Goal: Information Seeking & Learning: Learn about a topic

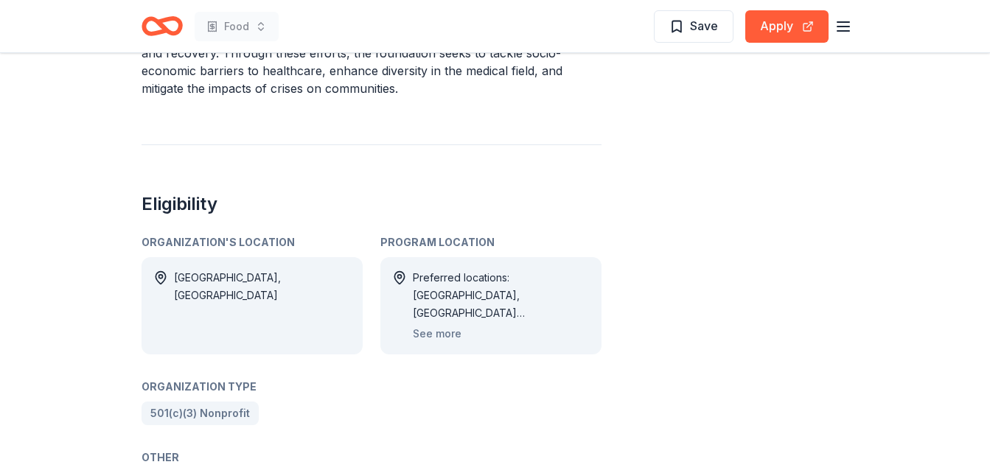
scroll to position [811, 0]
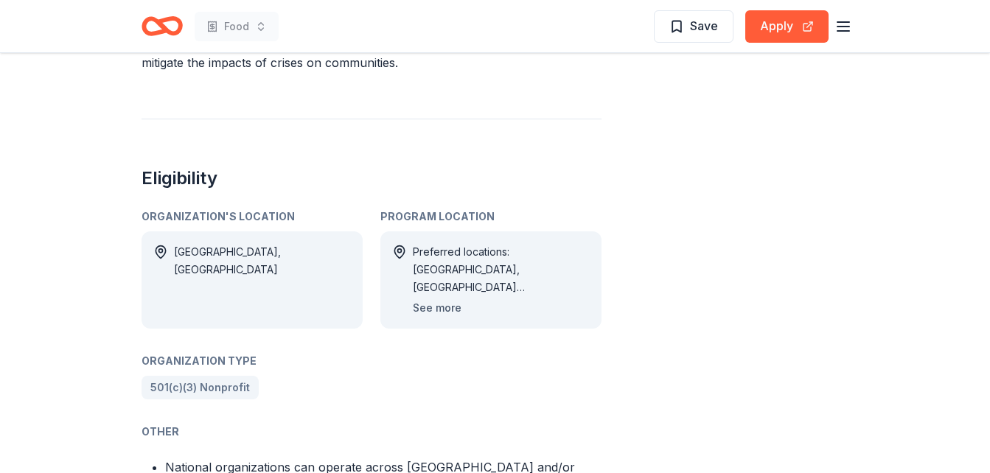
click at [443, 299] on button "See more" at bounding box center [437, 308] width 49 height 18
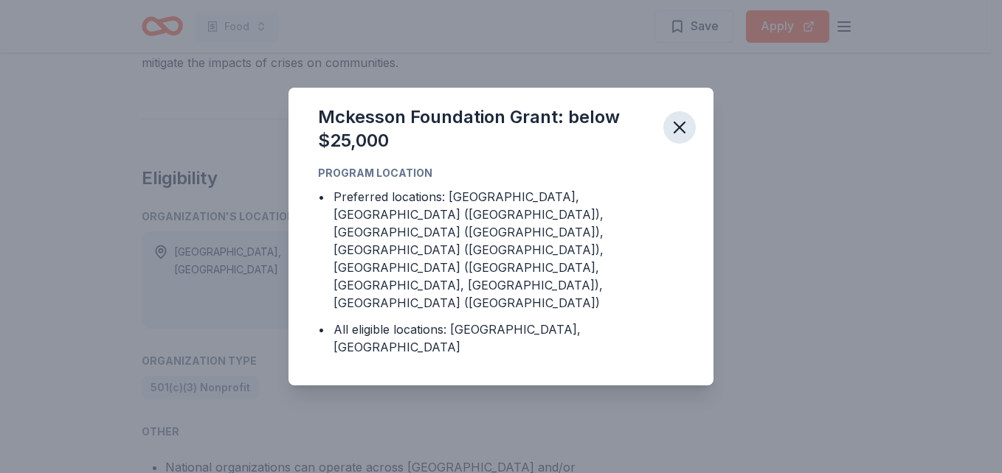
click at [675, 138] on icon "button" at bounding box center [679, 127] width 21 height 21
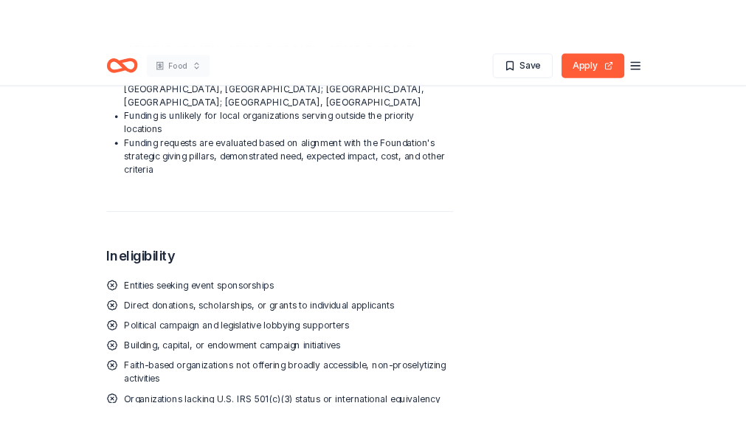
scroll to position [1401, 0]
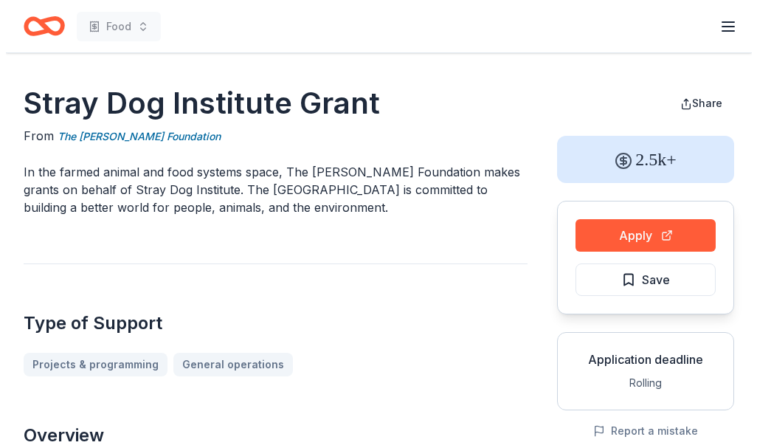
scroll to position [74, 0]
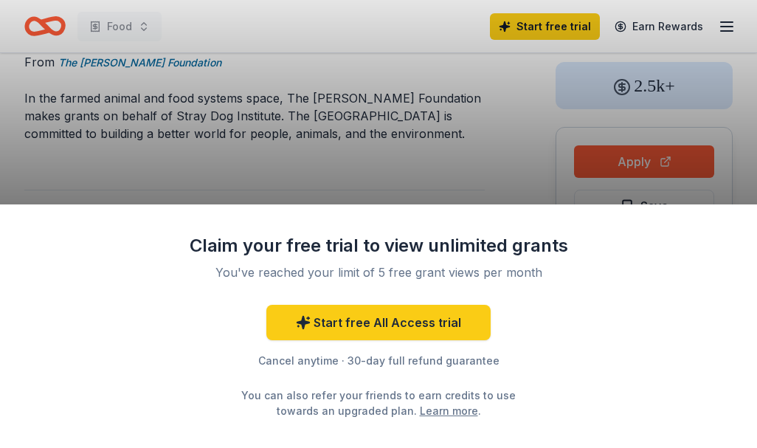
click at [472, 150] on div "Claim your free trial to view unlimited grants You've reached your limit of 5 f…" at bounding box center [378, 224] width 757 height 448
click at [424, 146] on div "Claim your free trial to view unlimited grants You've reached your limit of 5 f…" at bounding box center [378, 224] width 757 height 448
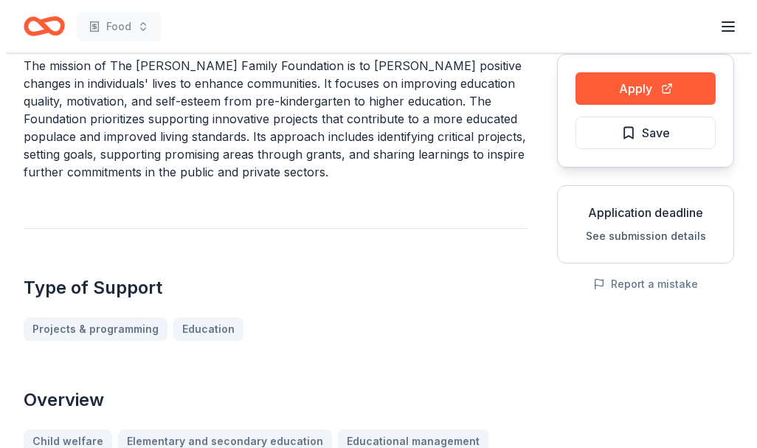
scroll to position [147, 0]
